Goal: Task Accomplishment & Management: Manage account settings

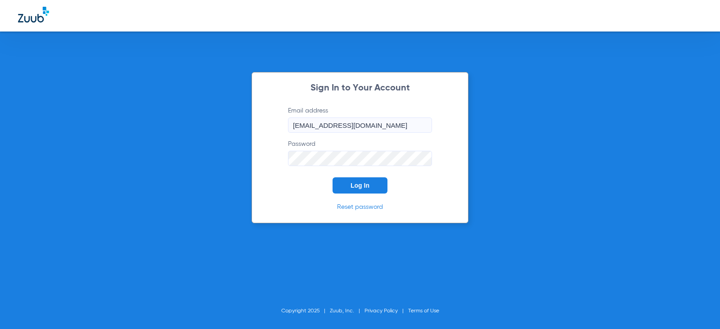
click at [366, 183] on span "Log In" at bounding box center [360, 185] width 19 height 7
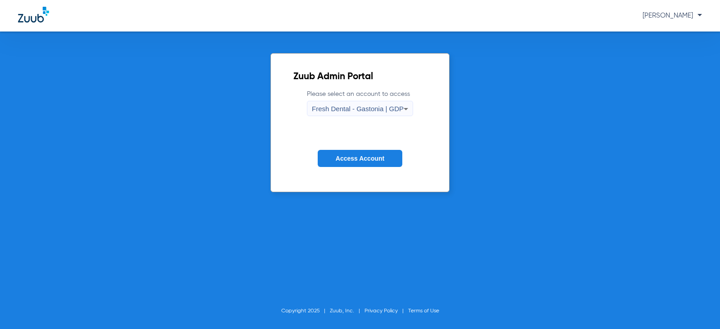
click at [355, 153] on button "Access Account" at bounding box center [360, 159] width 85 height 18
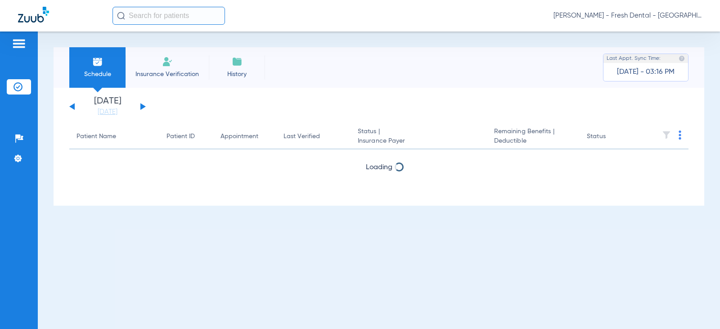
click at [141, 105] on button at bounding box center [142, 106] width 5 height 7
click at [141, 104] on button at bounding box center [142, 106] width 5 height 7
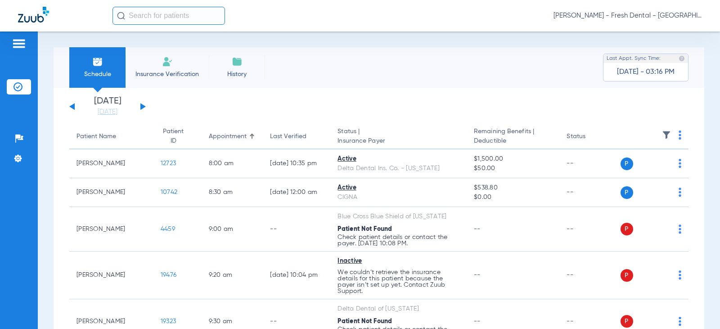
click at [141, 104] on button at bounding box center [142, 106] width 5 height 7
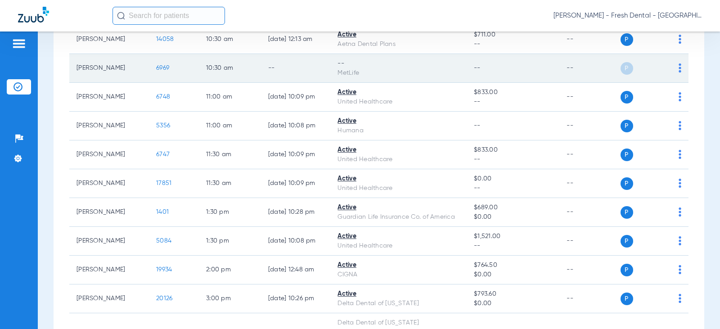
scroll to position [495, 0]
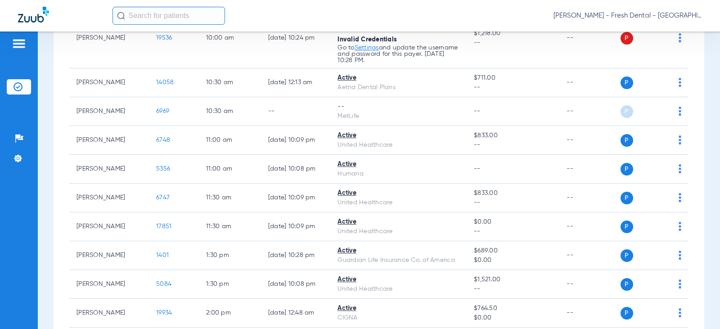
drag, startPoint x: 543, startPoint y: 12, endPoint x: 458, endPoint y: 22, distance: 85.7
click at [543, 12] on div "[PERSON_NAME] - Fresh Dental - [GEOGRAPHIC_DATA] | GDP" at bounding box center [408, 16] width 590 height 18
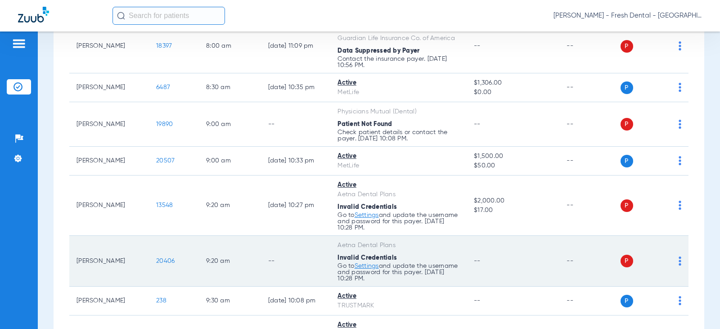
scroll to position [45, 0]
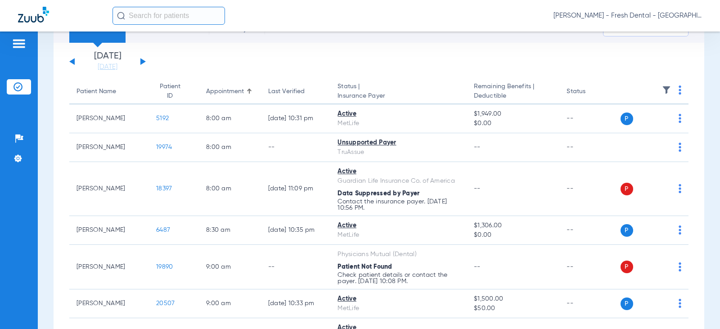
click at [142, 61] on button at bounding box center [142, 61] width 5 height 7
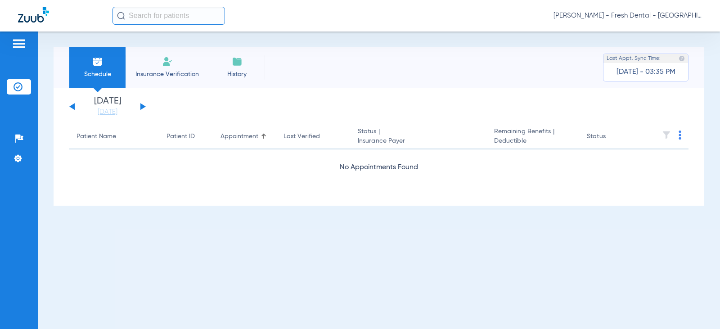
click at [141, 106] on div "Tuesday 06-17-2025 Wednesday 06-18-2025 Thursday 06-19-2025 Friday 06-20-2025 S…" at bounding box center [107, 107] width 77 height 20
click at [141, 106] on button at bounding box center [142, 106] width 5 height 7
click at [21, 153] on li "Settings" at bounding box center [19, 158] width 24 height 15
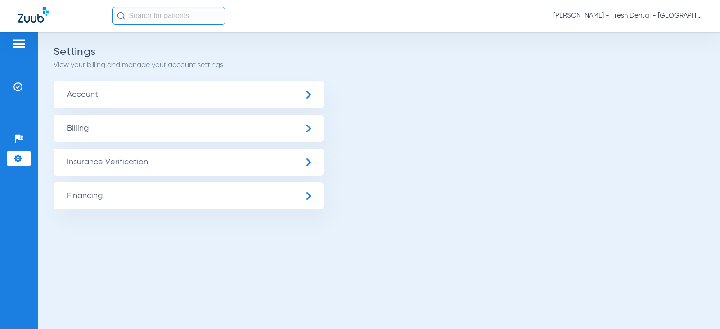
click at [632, 14] on span "[PERSON_NAME] - Fresh Dental - [GEOGRAPHIC_DATA] | GDP" at bounding box center [628, 15] width 149 height 9
click at [650, 55] on button "Log out" at bounding box center [668, 50] width 65 height 18
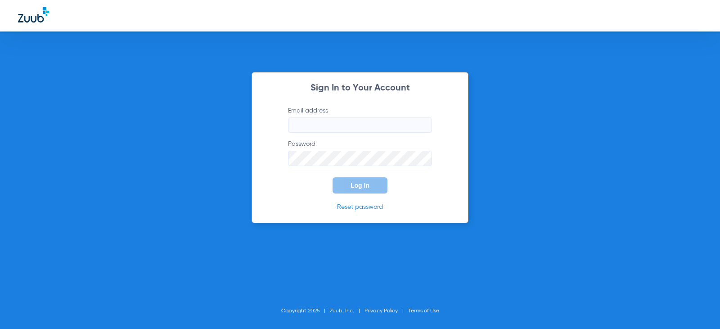
type input "gastoniamanager@freshdentalnc.com"
click at [361, 189] on button "Log In" at bounding box center [360, 185] width 55 height 16
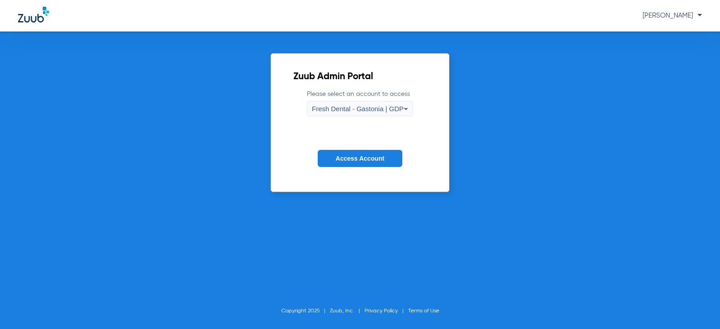
click at [357, 164] on button "Access Account" at bounding box center [360, 159] width 85 height 18
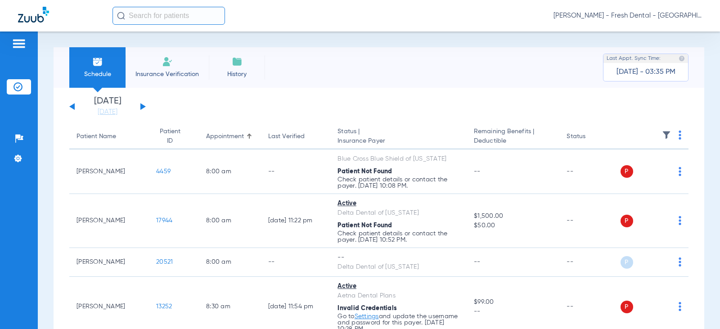
click at [668, 13] on span "[PERSON_NAME] - Fresh Dental - [GEOGRAPHIC_DATA] | GDP" at bounding box center [628, 15] width 149 height 9
click at [660, 27] on button "Account Selection" at bounding box center [668, 32] width 65 height 18
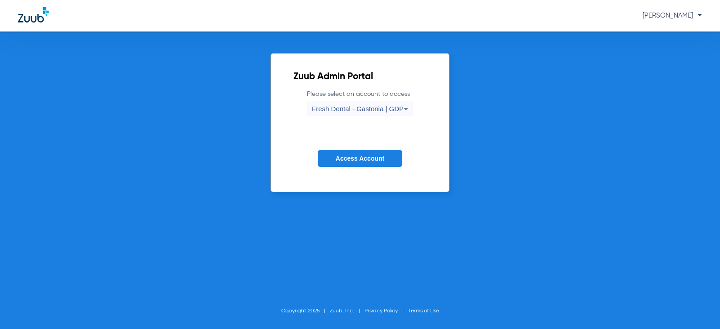
click at [355, 162] on span "Access Account" at bounding box center [360, 158] width 49 height 7
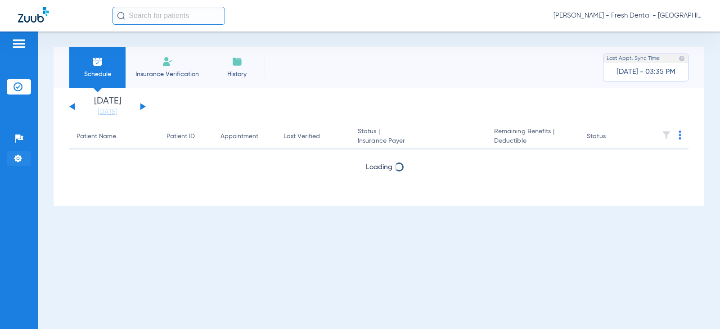
click at [19, 155] on img at bounding box center [18, 158] width 9 height 9
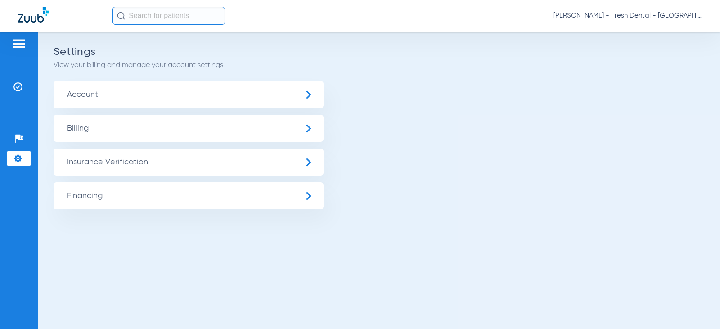
click at [303, 132] on span "Billing" at bounding box center [189, 128] width 270 height 27
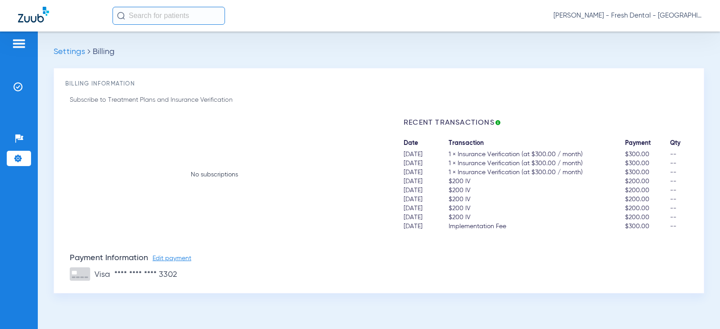
click at [177, 256] on span "Edit payment" at bounding box center [172, 258] width 39 height 6
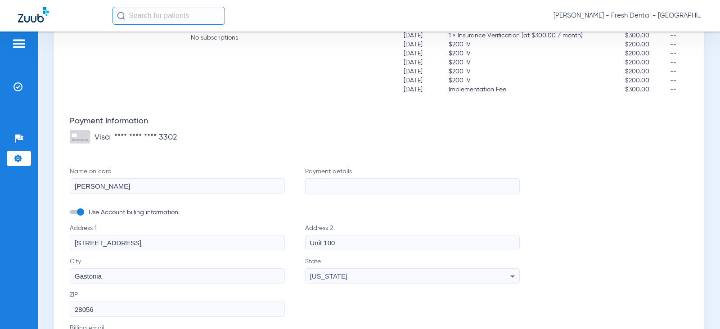
scroll to position [180, 0]
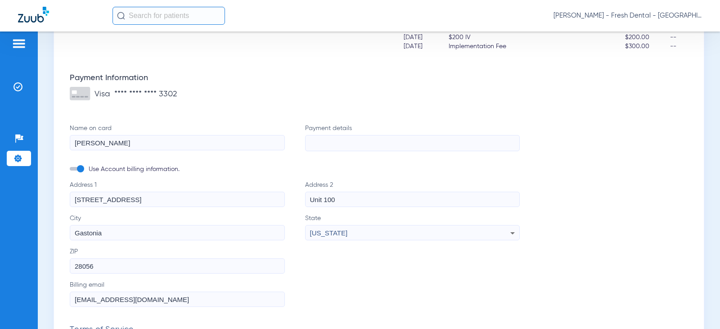
click at [334, 262] on label "ZIP 28056" at bounding box center [295, 260] width 450 height 27
click at [648, 106] on div "Subscribe to Treatment Plans and Insurance Verification No subscriptions Recent…" at bounding box center [379, 217] width 628 height 604
click at [585, 234] on div "Subscribe to Treatment Plans and Insurance Verification No subscriptions Recent…" at bounding box center [379, 217] width 628 height 604
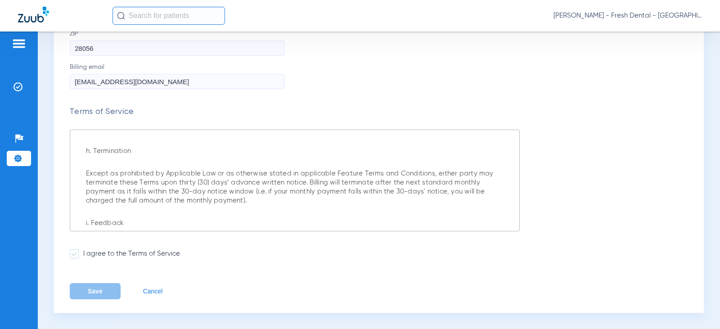
scroll to position [5474, 0]
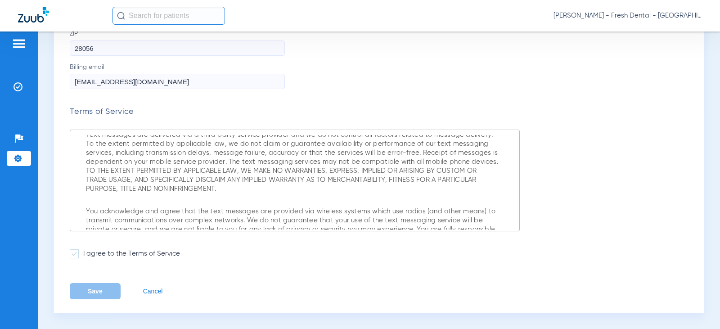
click at [73, 254] on span at bounding box center [74, 253] width 9 height 9
click at [85, 251] on input "I agree to the Terms of Service" at bounding box center [85, 251] width 0 height 0
click at [91, 289] on button "Save" at bounding box center [95, 291] width 51 height 16
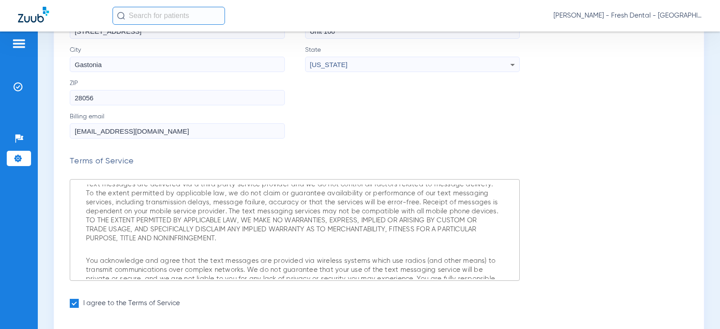
scroll to position [398, 0]
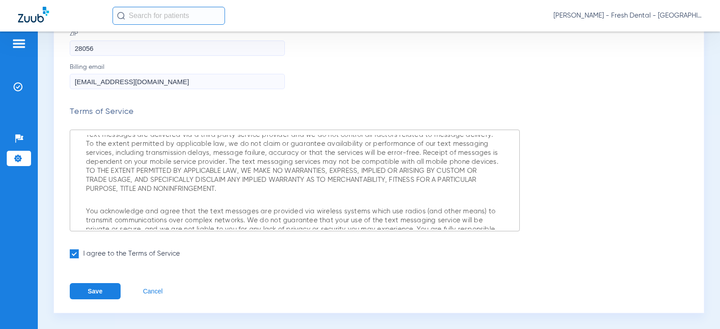
click at [91, 293] on button "Save" at bounding box center [95, 291] width 51 height 16
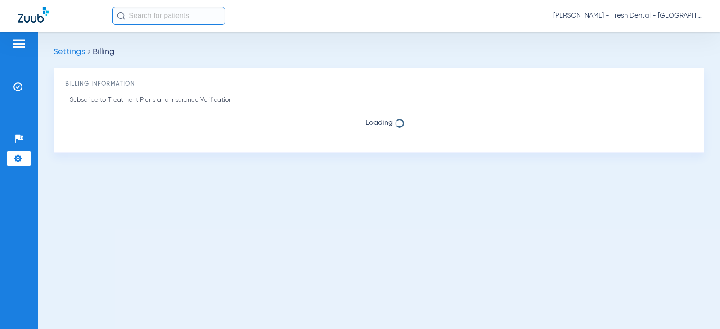
scroll to position [0, 0]
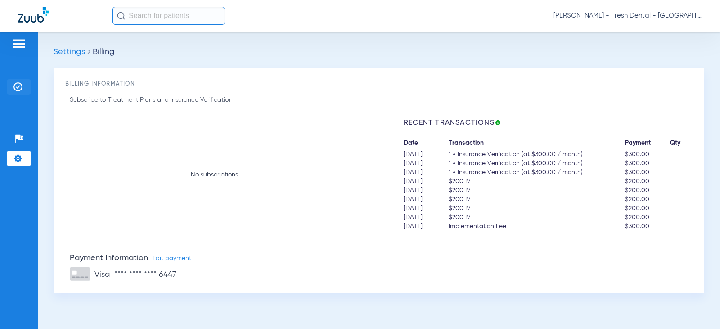
click at [18, 83] on img at bounding box center [18, 86] width 9 height 9
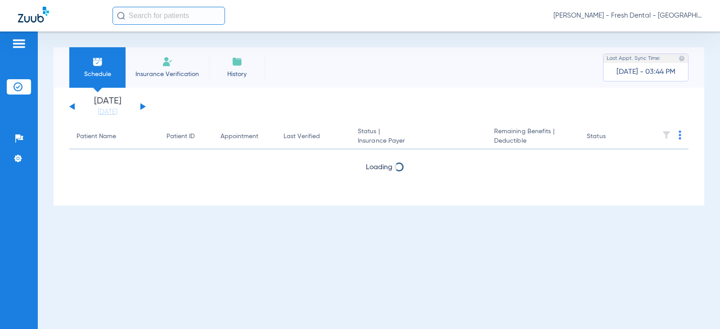
drag, startPoint x: 166, startPoint y: 77, endPoint x: 169, endPoint y: 82, distance: 6.9
click at [166, 77] on span "Insurance Verification" at bounding box center [167, 74] width 70 height 9
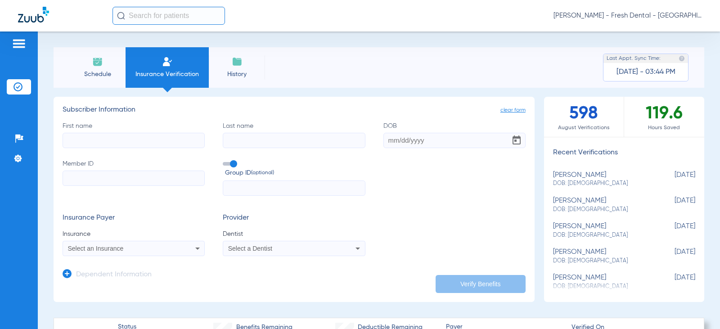
click at [227, 64] on li "History" at bounding box center [237, 67] width 56 height 41
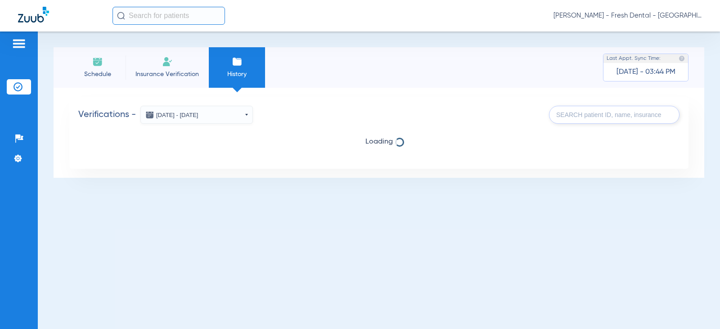
click at [108, 57] on li "Schedule" at bounding box center [97, 67] width 56 height 41
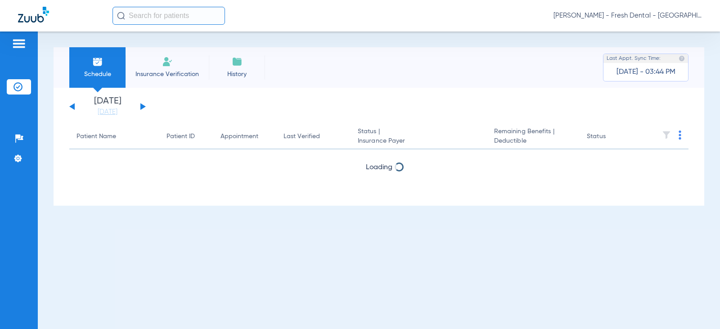
click at [229, 77] on span "History" at bounding box center [237, 74] width 43 height 9
